Goal: Transaction & Acquisition: Obtain resource

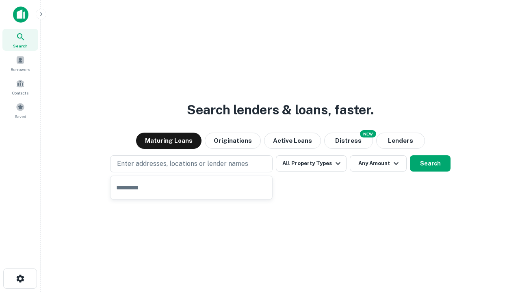
type input "**********"
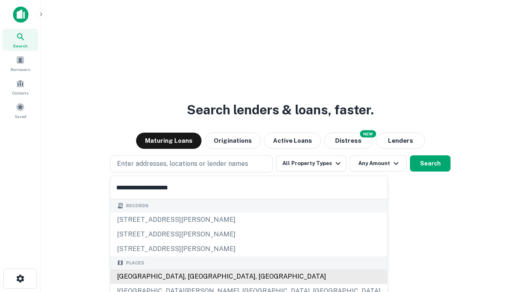
click at [194, 277] on div "Santa Monica, CA, USA" at bounding box center [248, 277] width 276 height 15
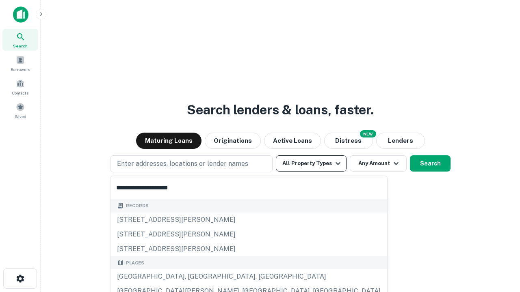
click at [311, 164] on button "All Property Types" at bounding box center [311, 163] width 71 height 16
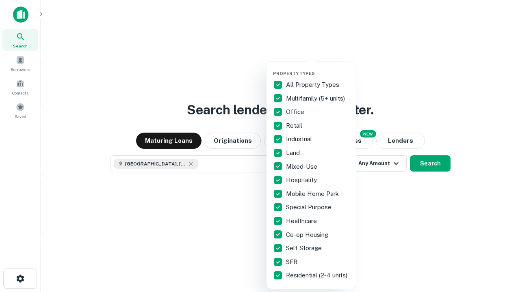
click at [317, 68] on button "button" at bounding box center [317, 68] width 89 height 0
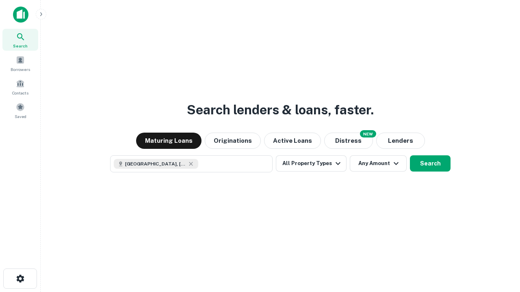
scroll to position [13, 0]
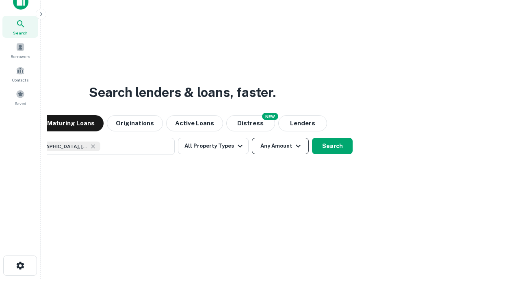
click at [252, 138] on button "Any Amount" at bounding box center [280, 146] width 57 height 16
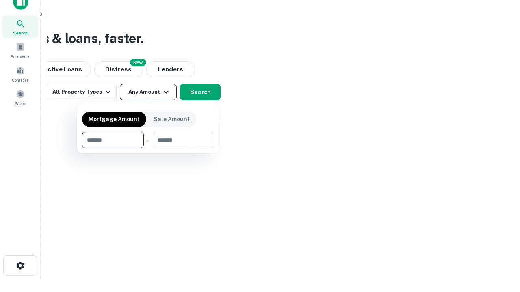
type input "*******"
click at [148, 148] on button "button" at bounding box center [148, 148] width 132 height 0
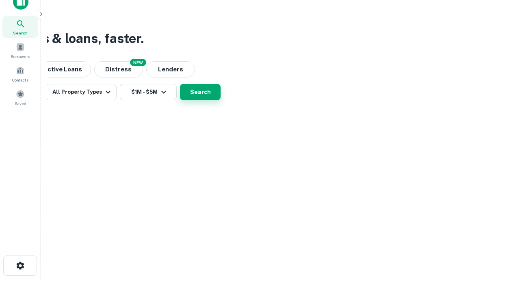
click at [220, 100] on button "Search" at bounding box center [200, 92] width 41 height 16
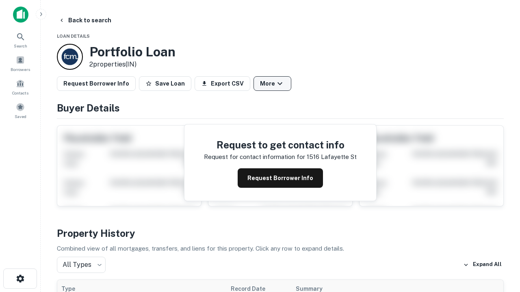
click at [272, 84] on button "More" at bounding box center [272, 83] width 38 height 15
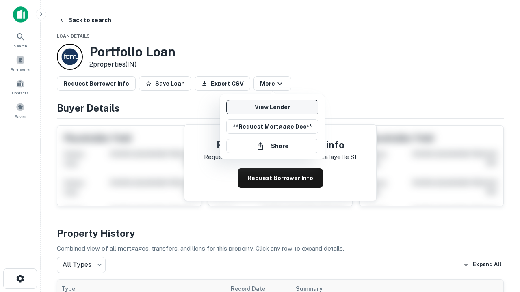
click at [272, 107] on link "View Lender" at bounding box center [272, 107] width 92 height 15
